Goal: Check status: Check status

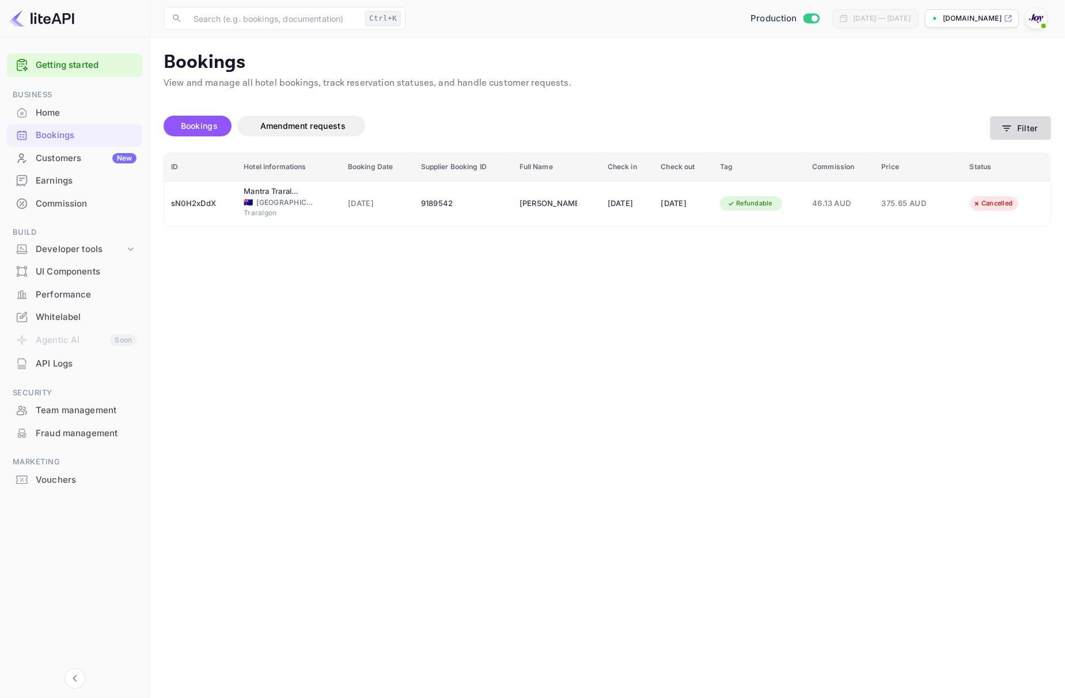
click at [1023, 132] on button "Filter" at bounding box center [1020, 128] width 61 height 24
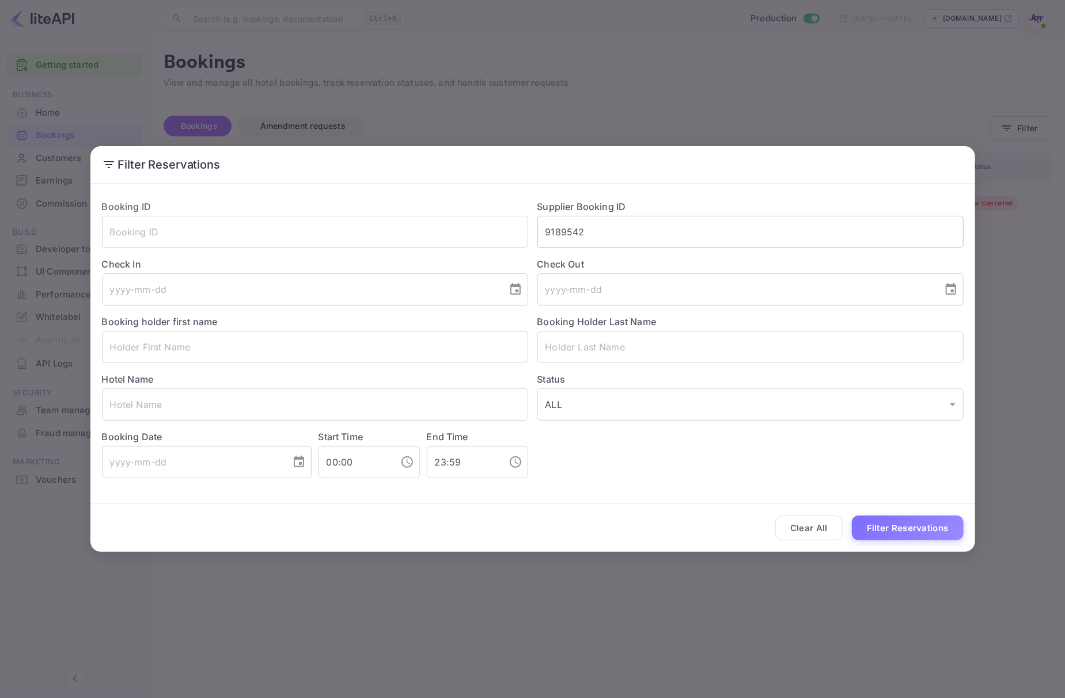
click at [622, 238] on input "9189542" at bounding box center [750, 232] width 426 height 32
paste input "6897187"
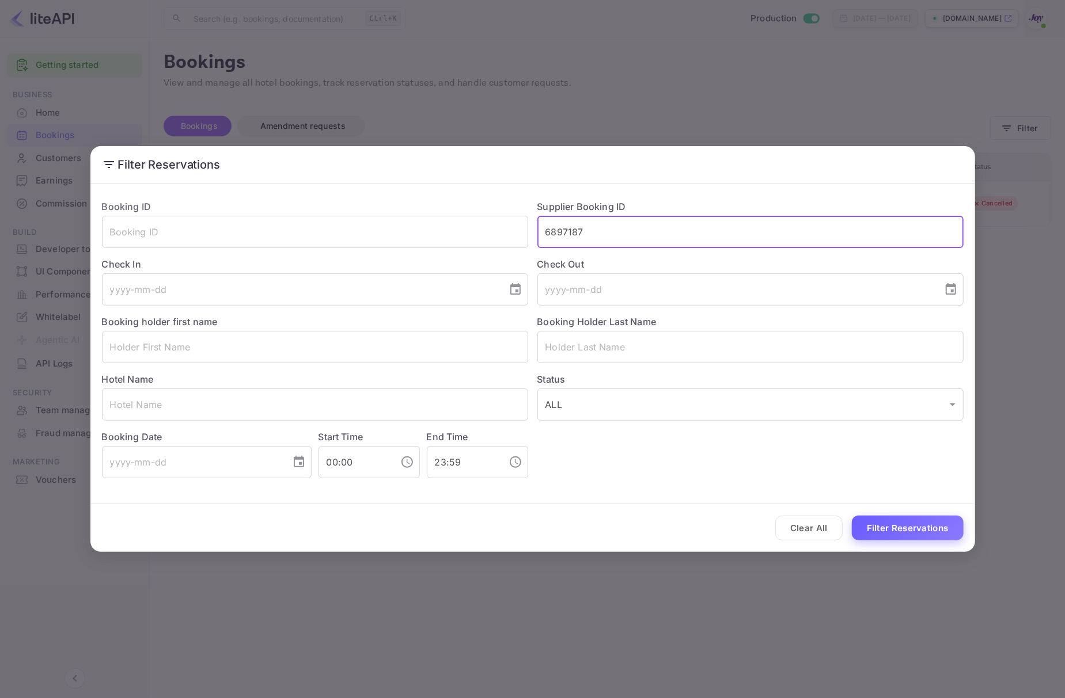
type input "6897187"
click at [897, 530] on button "Filter Reservations" at bounding box center [908, 528] width 112 height 25
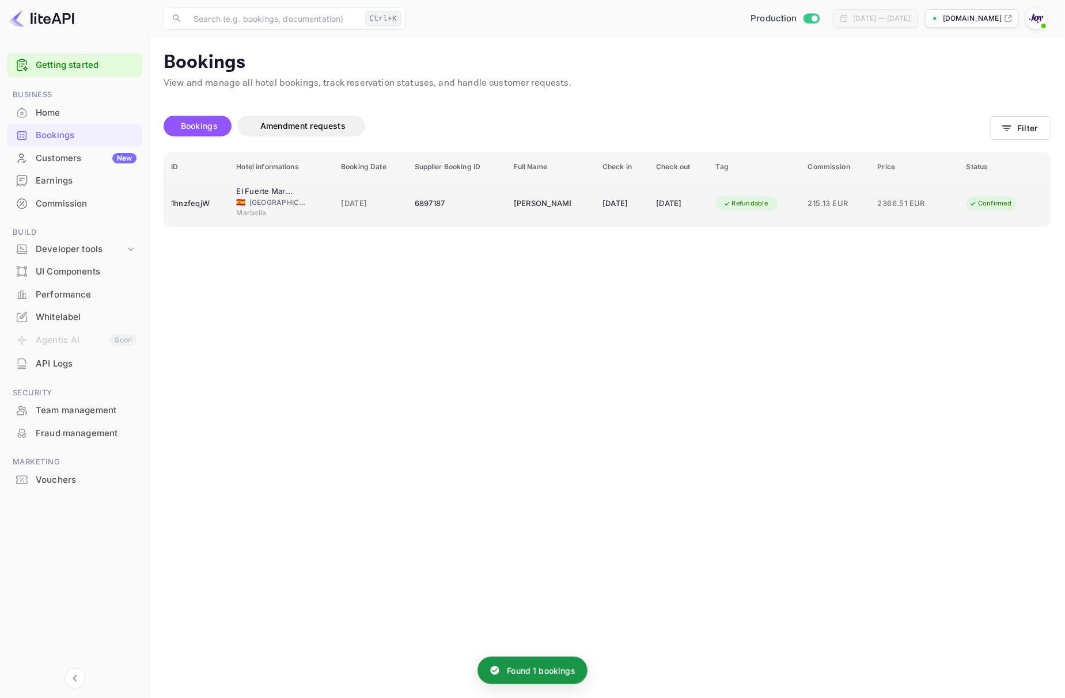
click at [191, 195] on div "1hnzfeqjW" at bounding box center [196, 204] width 51 height 18
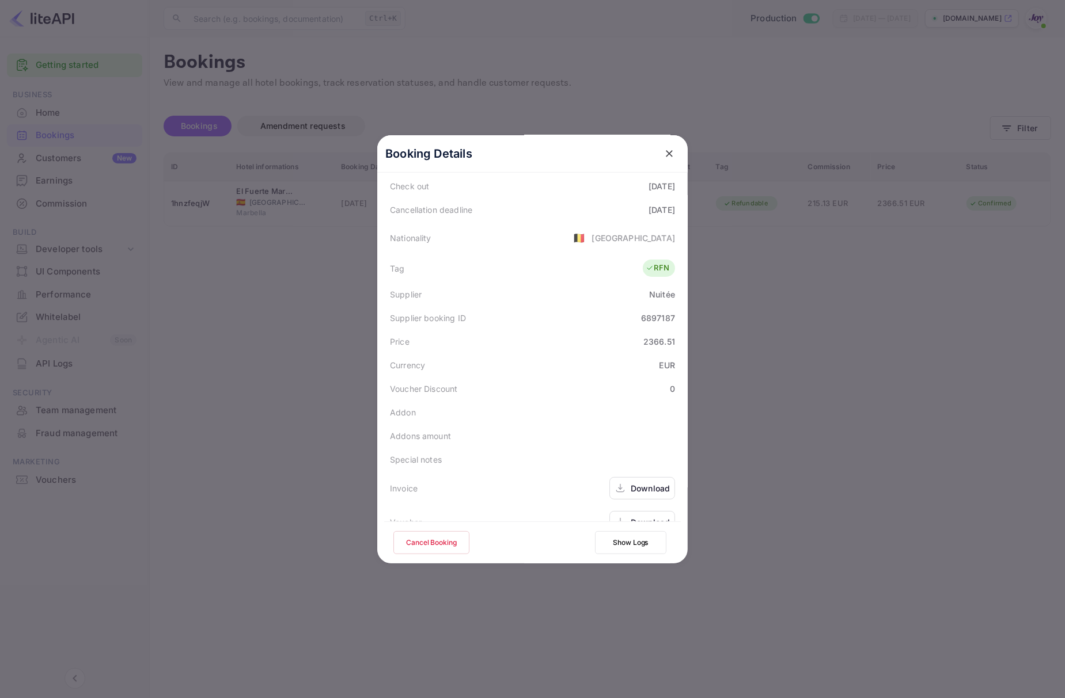
scroll to position [257, 0]
click at [631, 461] on div "Download" at bounding box center [650, 466] width 39 height 12
click at [623, 494] on div "Download" at bounding box center [642, 500] width 66 height 22
click at [641, 466] on div "Download" at bounding box center [650, 466] width 39 height 12
click at [631, 500] on div "Download" at bounding box center [650, 500] width 39 height 12
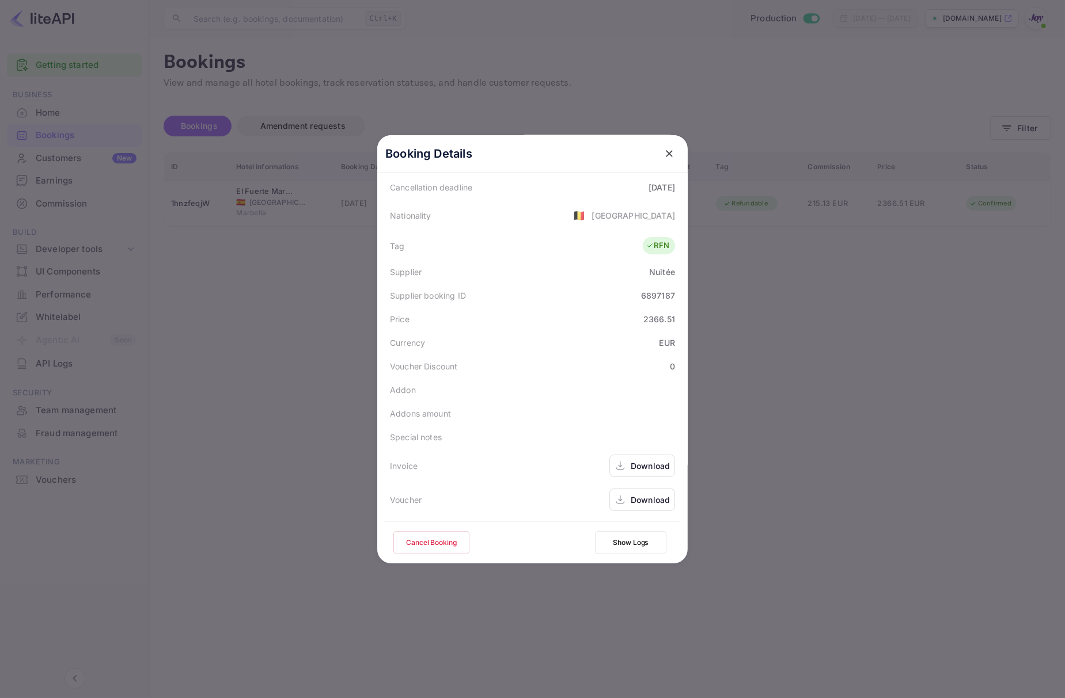
click at [662, 462] on div "Download" at bounding box center [650, 466] width 39 height 12
click at [816, 301] on div at bounding box center [532, 349] width 1065 height 698
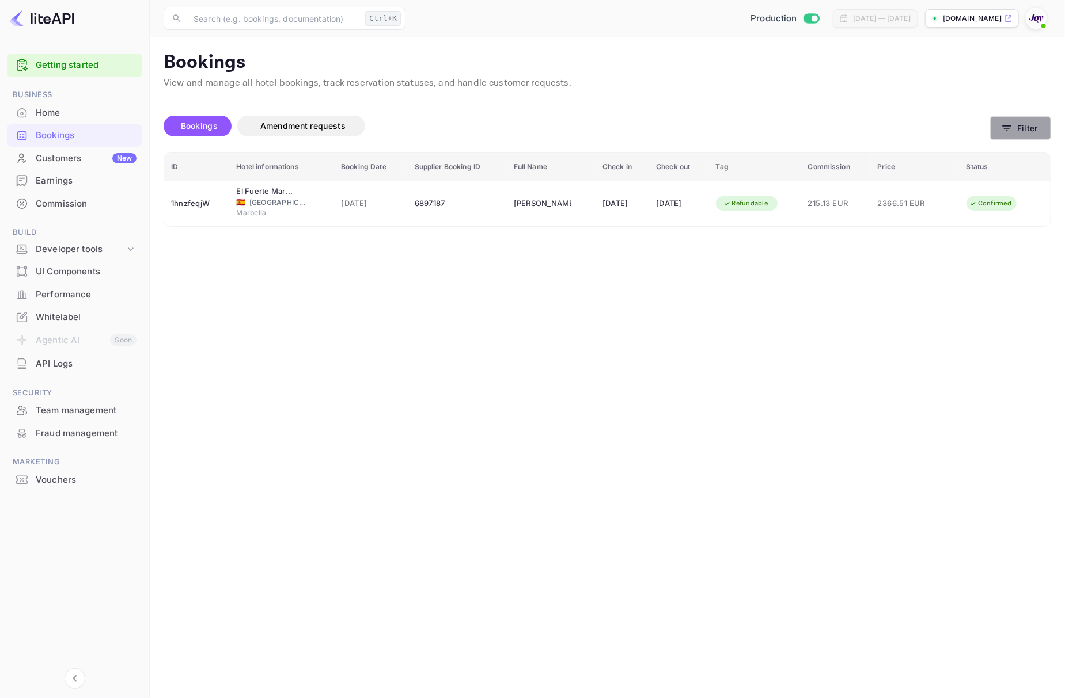
click at [1030, 132] on button "Filter" at bounding box center [1020, 128] width 61 height 24
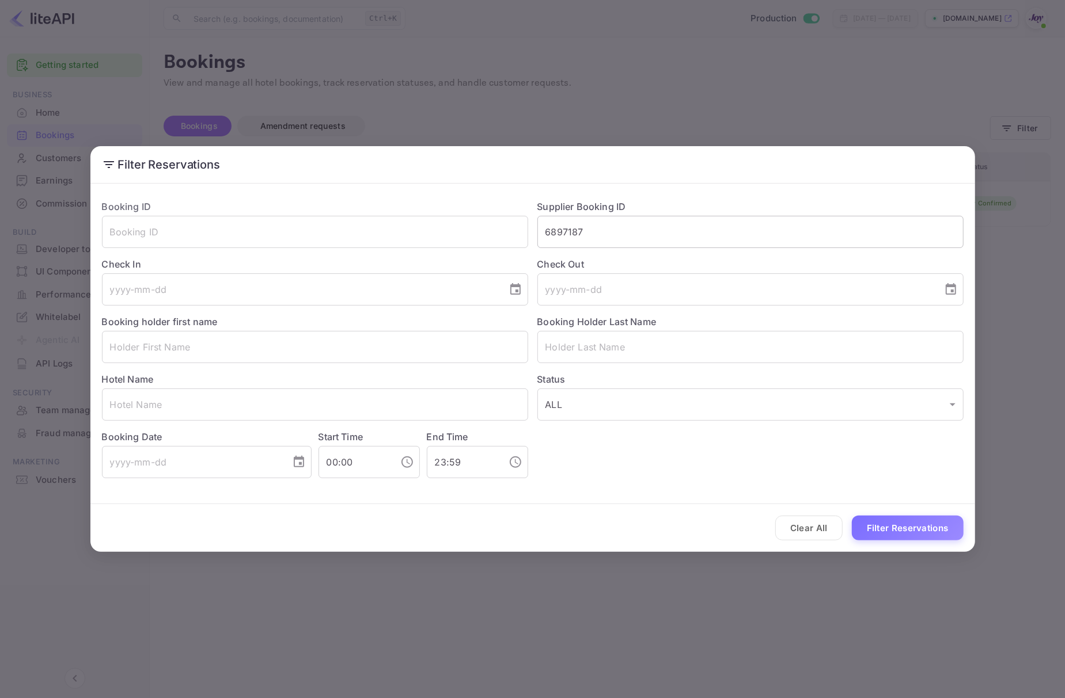
click at [639, 237] on input "6897187" at bounding box center [750, 232] width 426 height 32
paste input "9195589"
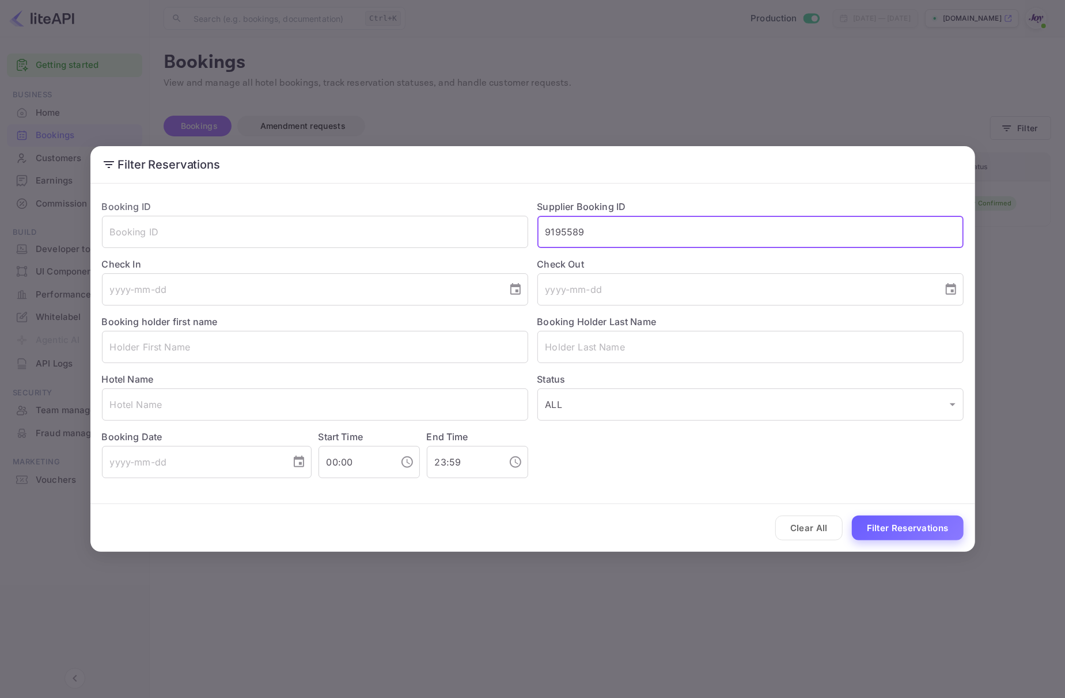
type input "9195589"
click at [879, 525] on button "Filter Reservations" at bounding box center [908, 528] width 112 height 25
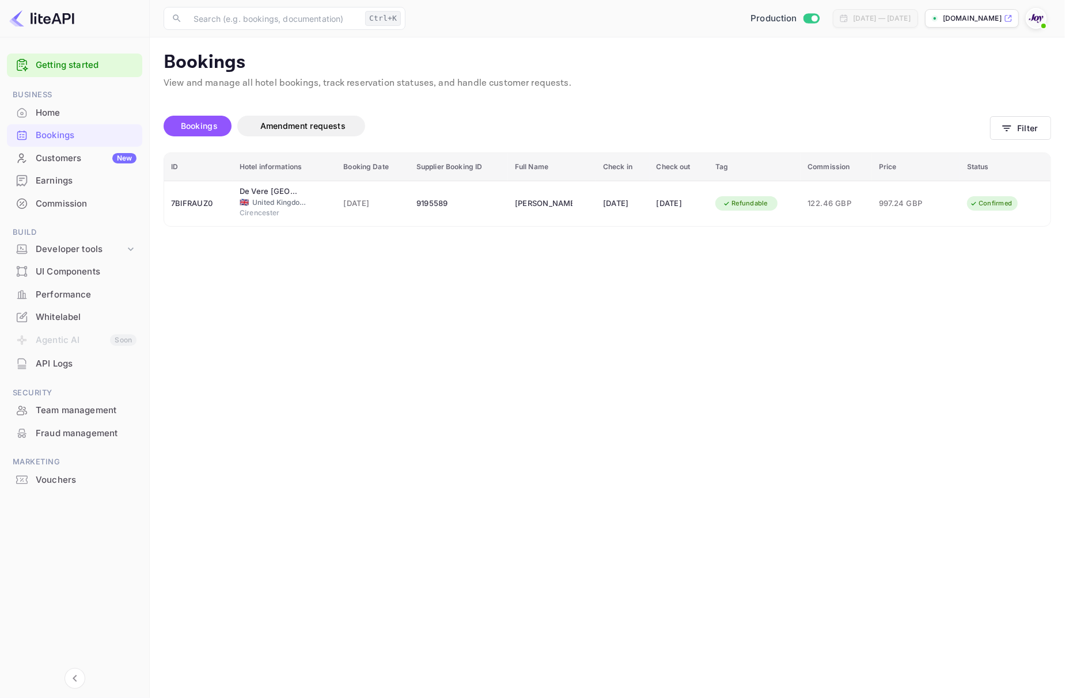
click at [618, 435] on main "Bookings View and manage all hotel bookings, track reservation statuses, and ha…" at bounding box center [607, 367] width 915 height 661
